Goal: Transaction & Acquisition: Purchase product/service

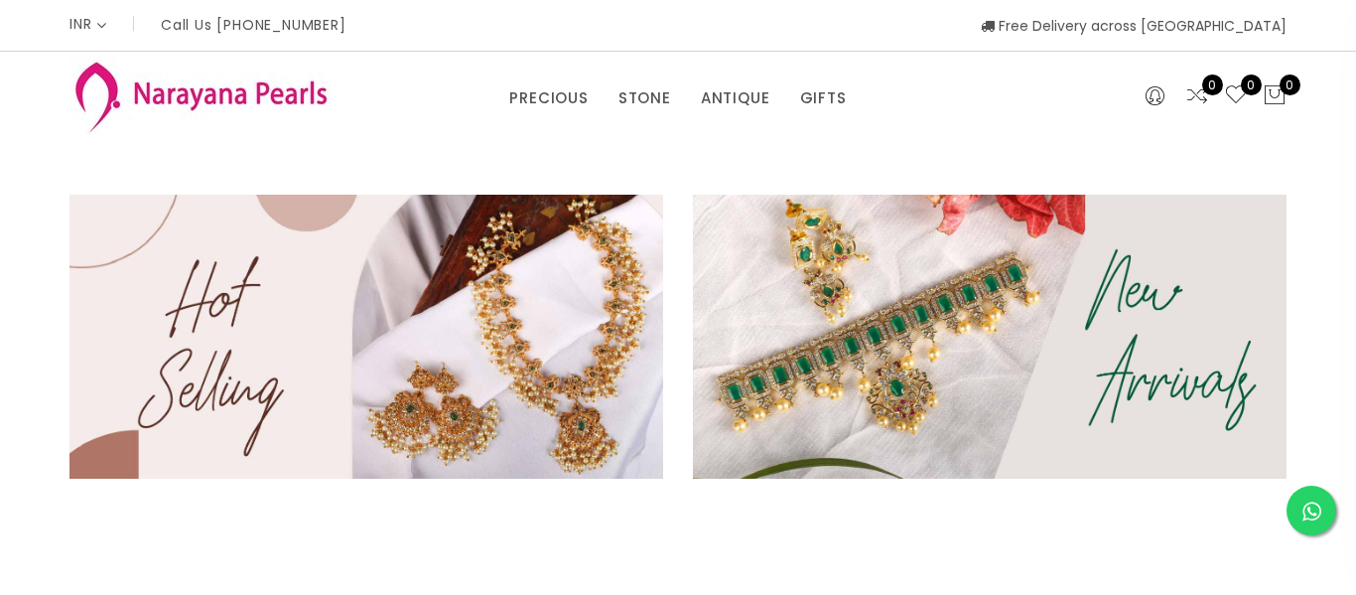
select select "INR"
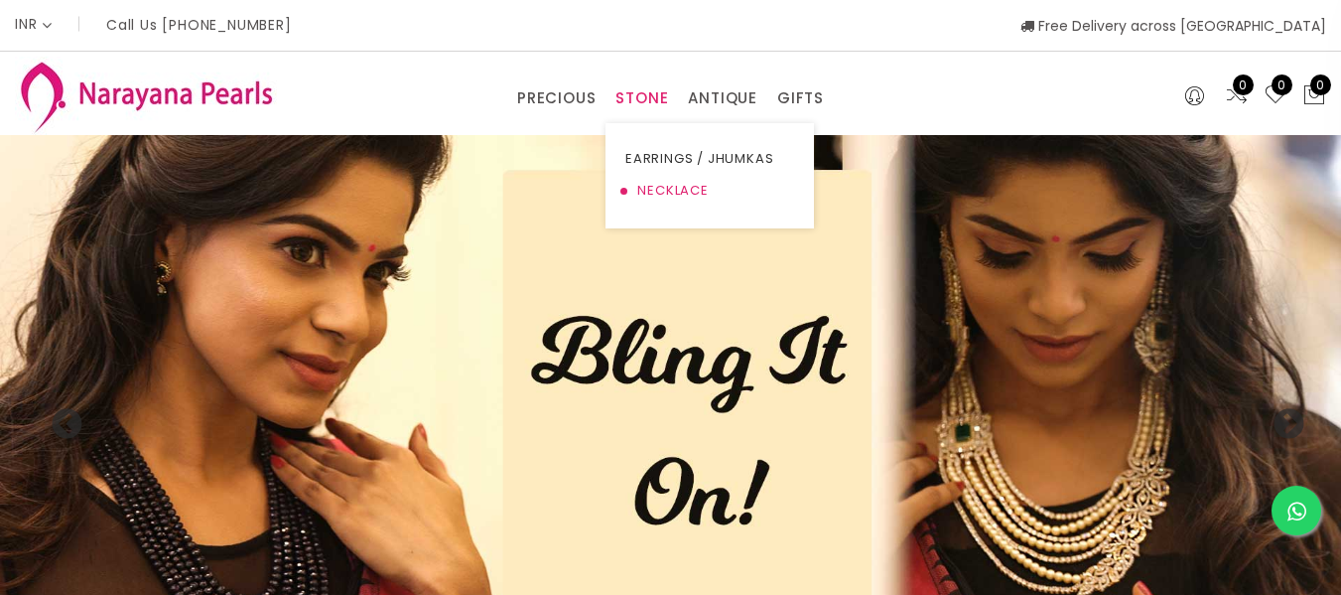
click at [661, 189] on link "NECKLACE" at bounding box center [710, 191] width 169 height 32
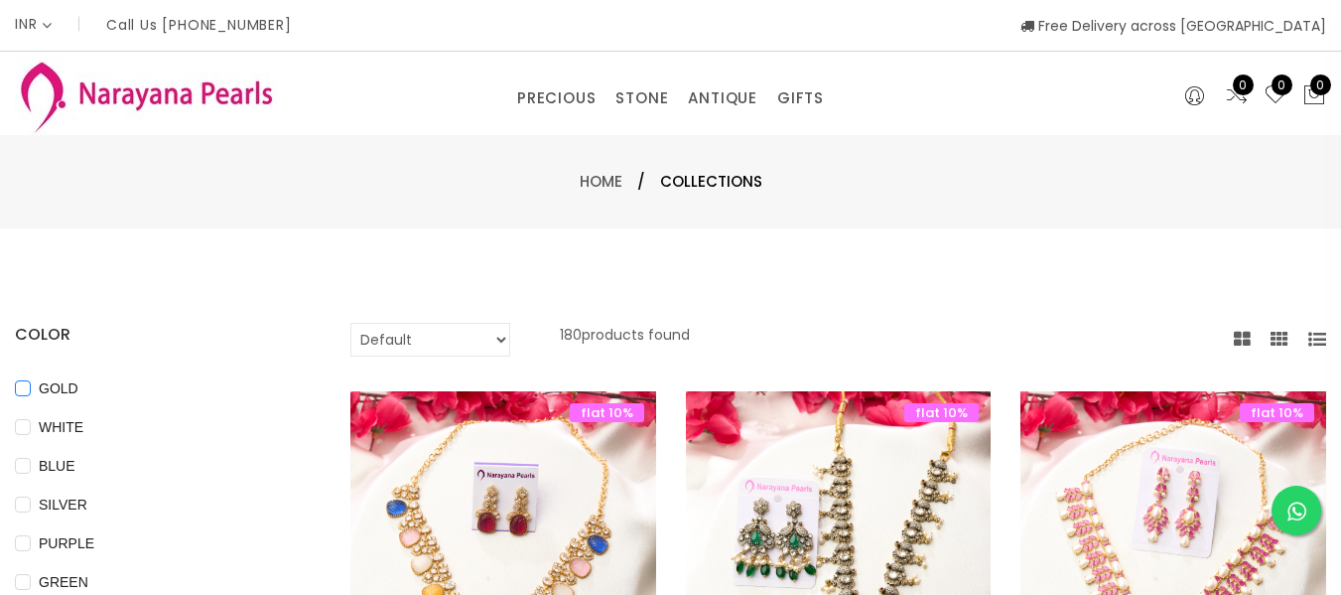
click at [86, 391] on span "GOLD" at bounding box center [59, 388] width 56 height 22
click at [31, 391] on input "GOLD" at bounding box center [23, 402] width 16 height 45
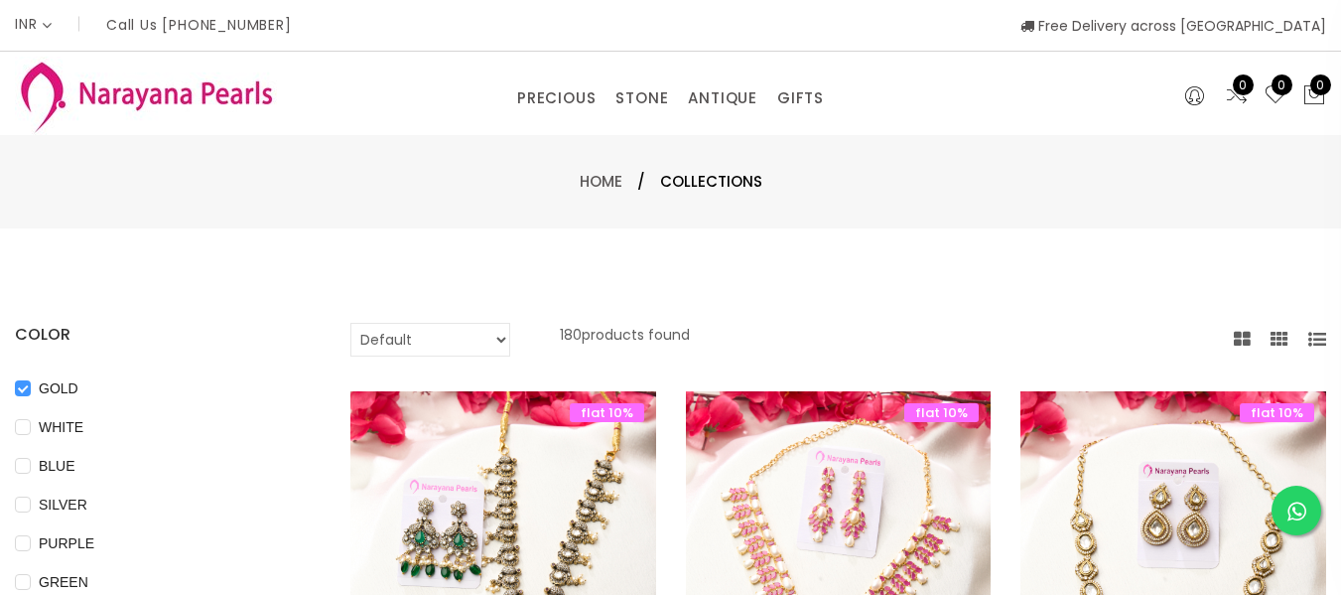
click at [86, 391] on span "GOLD" at bounding box center [59, 388] width 56 height 22
click at [31, 391] on input "GOLD" at bounding box center [23, 402] width 16 height 45
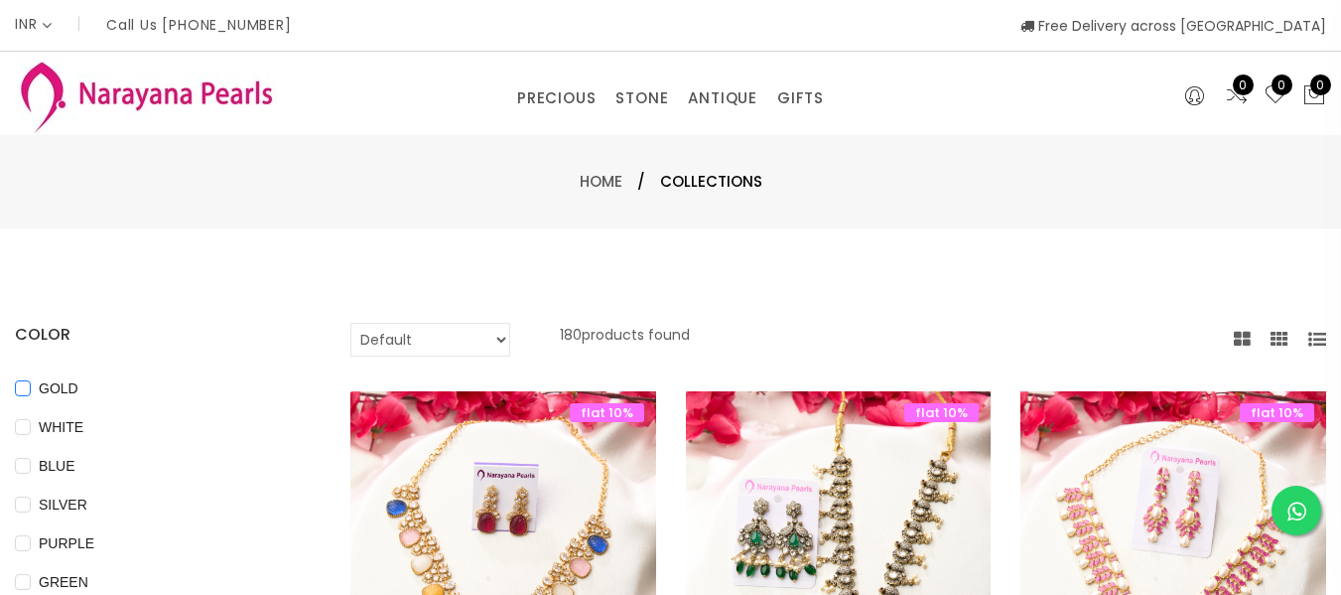
click at [31, 387] on input "GOLD" at bounding box center [23, 402] width 16 height 45
checkbox input "true"
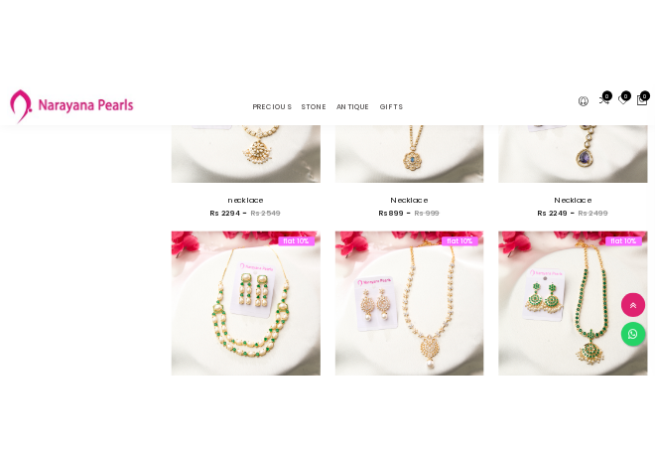
scroll to position [353, 0]
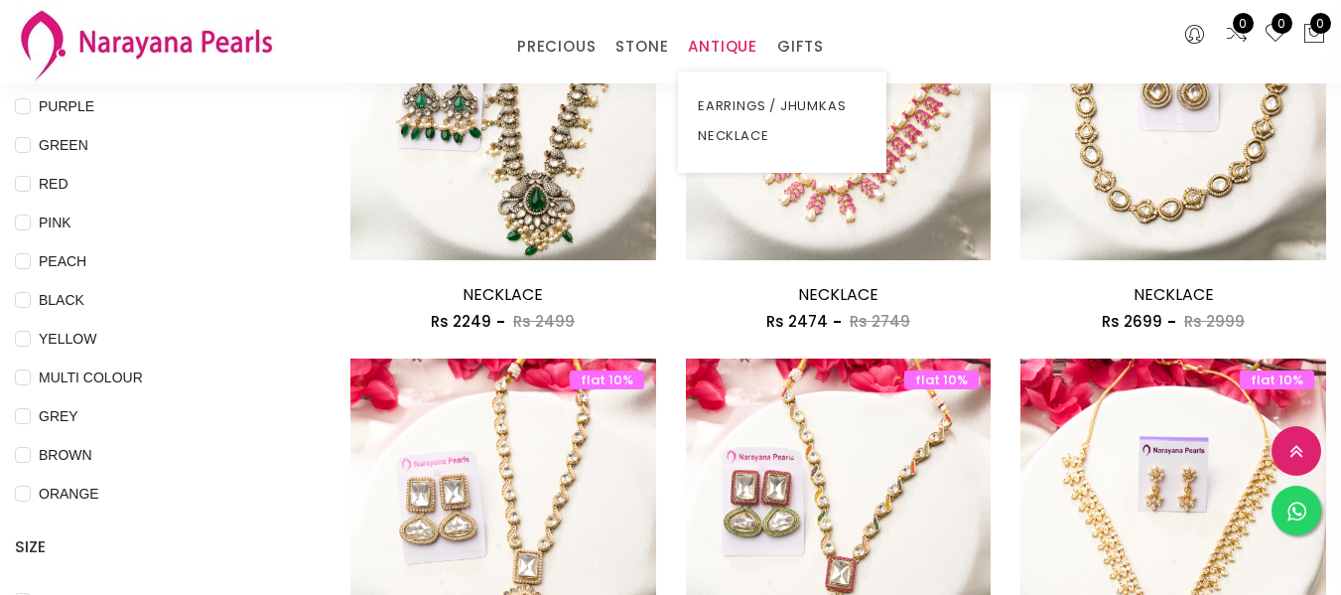
click at [748, 42] on link "ANTIQUE" at bounding box center [723, 47] width 70 height 30
click at [735, 129] on link "NECKLACE" at bounding box center [782, 136] width 169 height 30
